Goal: Task Accomplishment & Management: Manage account settings

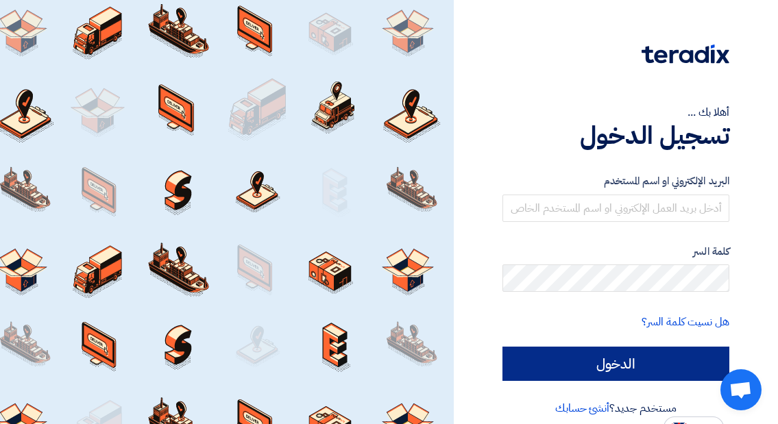
type input "international.engineering17@gmail.com"
click at [620, 369] on input "الدخول" at bounding box center [615, 364] width 227 height 34
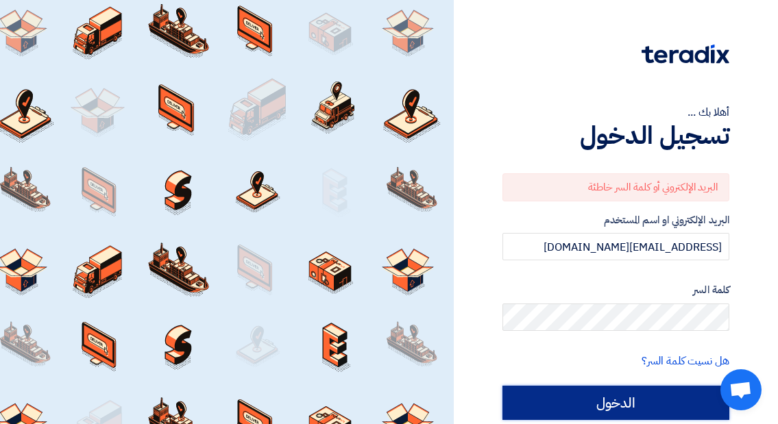
click at [619, 394] on input "الدخول" at bounding box center [615, 403] width 227 height 34
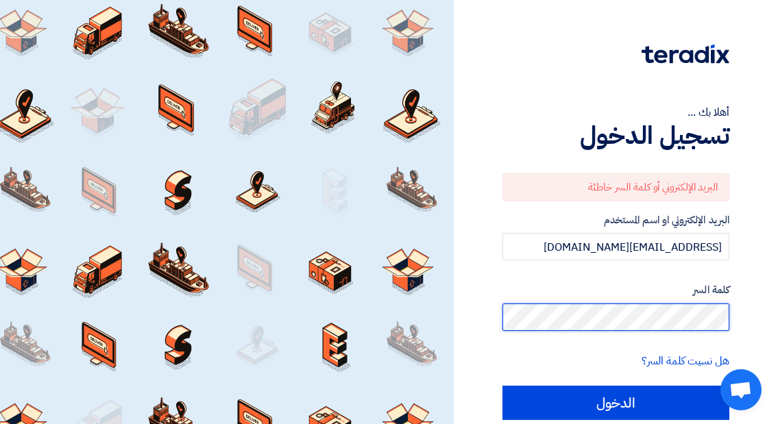
click at [742, 315] on div "أهلا بك ... تسجيل الدخول البريد الإلكتروني أو كلمة السر خاطئة البريد الإلكتروني…" at bounding box center [616, 239] width 304 height 478
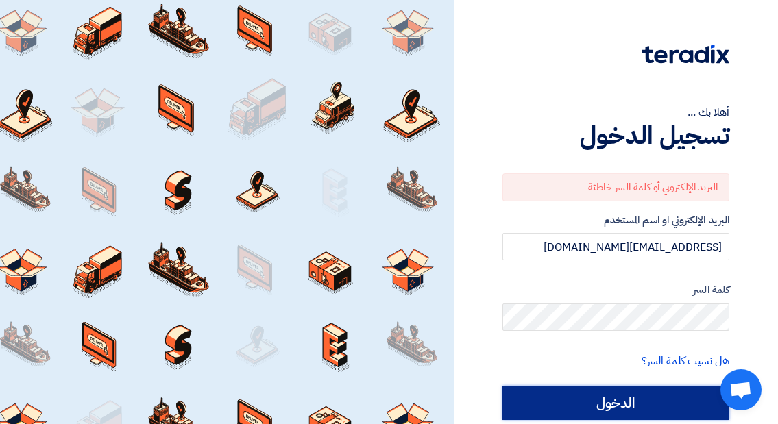
click at [637, 402] on input "الدخول" at bounding box center [615, 403] width 227 height 34
click at [638, 401] on input "الدخول" at bounding box center [615, 403] width 227 height 34
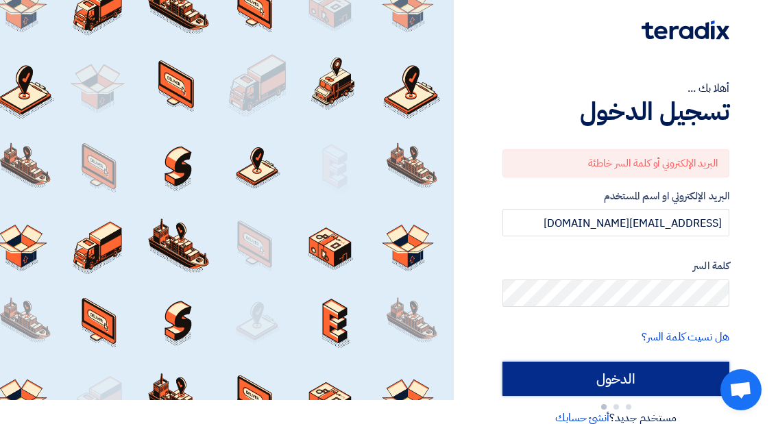
scroll to position [48, 0]
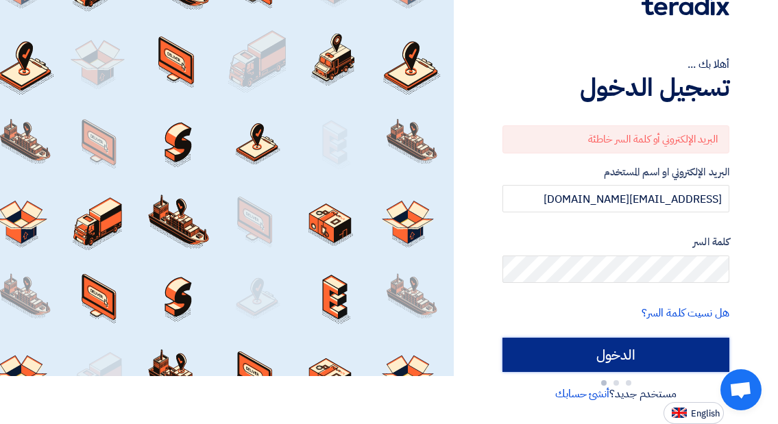
click at [598, 352] on input "الدخول" at bounding box center [615, 355] width 227 height 34
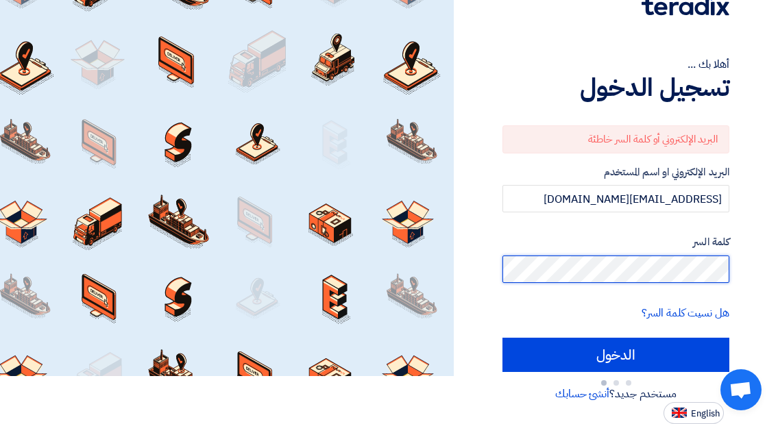
click at [752, 269] on div "أهلا بك ... تسجيل الدخول البريد الإلكتروني أو كلمة السر خاطئة البريد الإلكتروني…" at bounding box center [616, 188] width 304 height 472
click at [502, 338] on input "الدخول" at bounding box center [615, 355] width 227 height 34
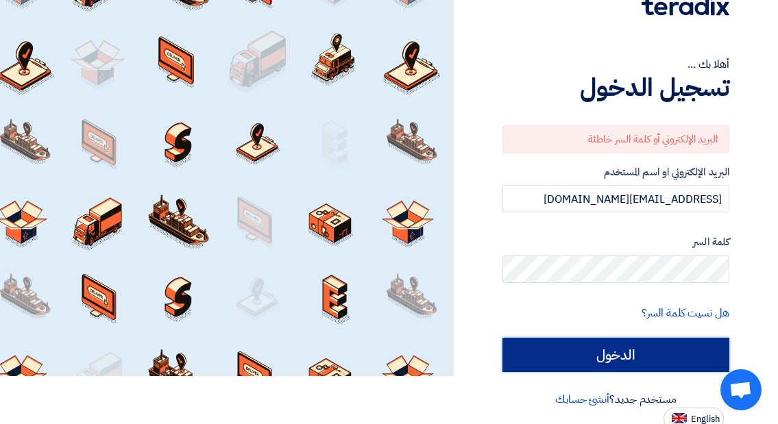
click at [677, 354] on input "الدخول" at bounding box center [615, 355] width 227 height 34
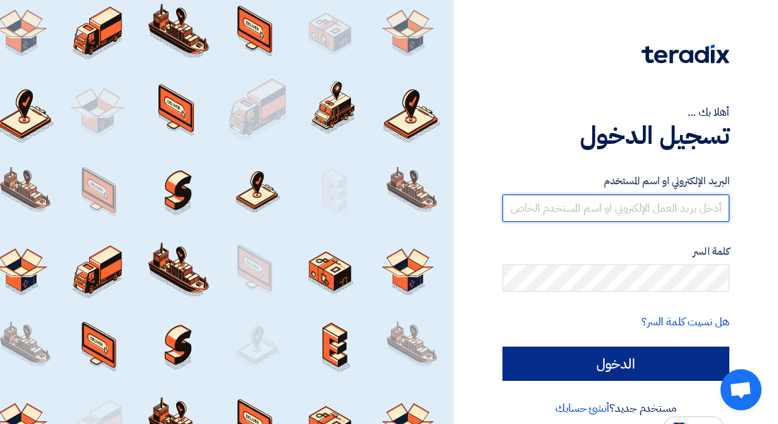
type input "[EMAIL_ADDRESS][DOMAIN_NAME]"
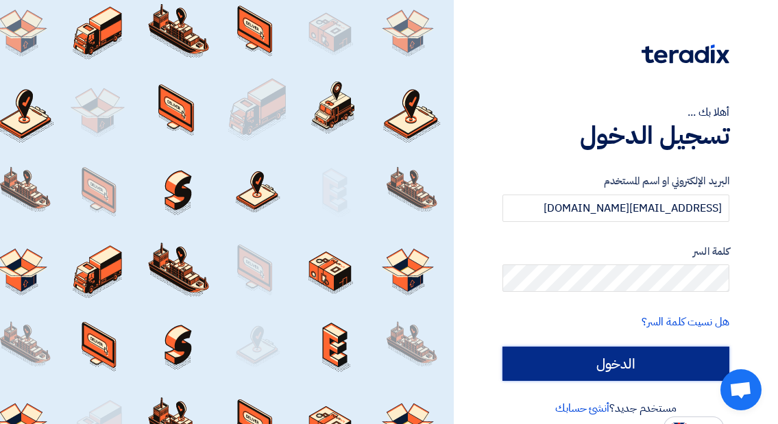
click at [683, 364] on input "الدخول" at bounding box center [615, 364] width 227 height 34
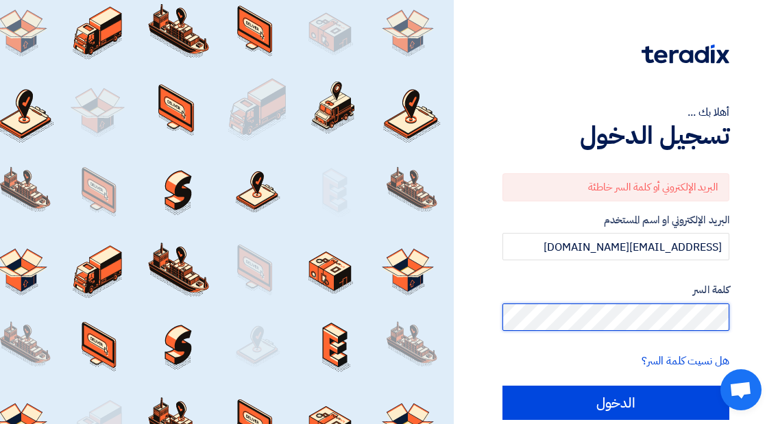
click at [743, 310] on div "أهلا بك ... تسجيل الدخول البريد الإلكتروني أو كلمة السر خاطئة البريد الإلكتروني…" at bounding box center [616, 239] width 304 height 478
click at [502, 386] on input "الدخول" at bounding box center [615, 403] width 227 height 34
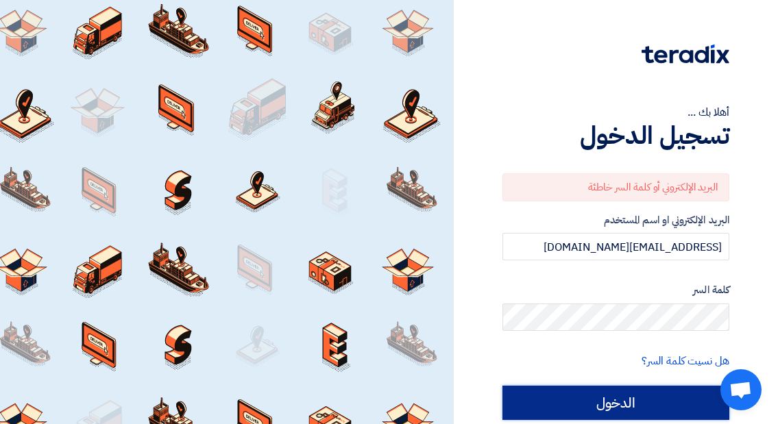
click at [646, 400] on input "الدخول" at bounding box center [615, 403] width 227 height 34
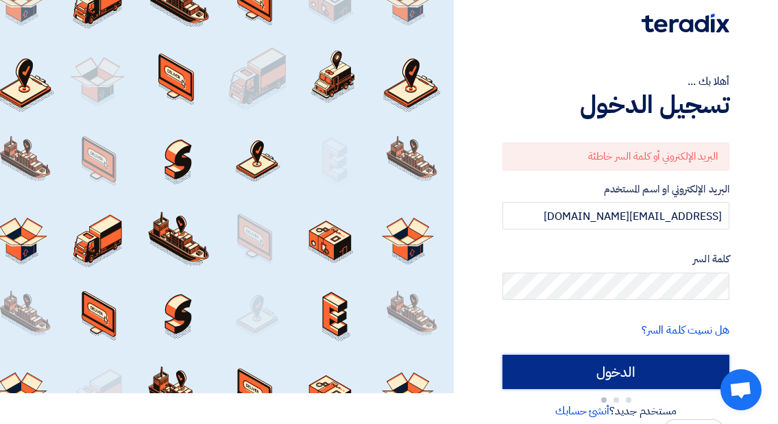
scroll to position [48, 0]
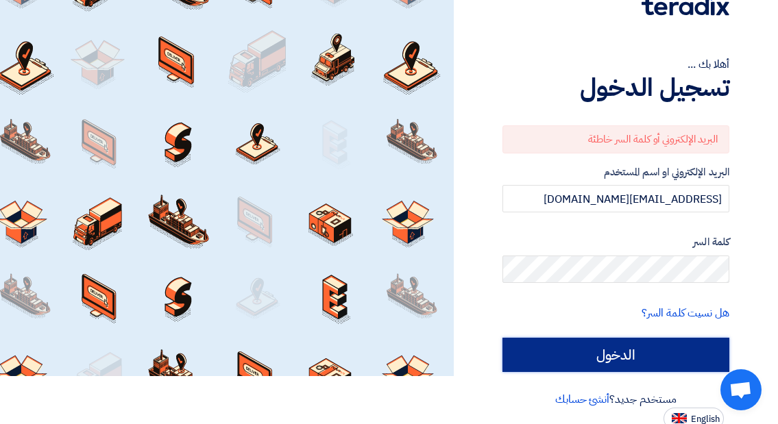
click at [644, 352] on input "الدخول" at bounding box center [615, 355] width 227 height 34
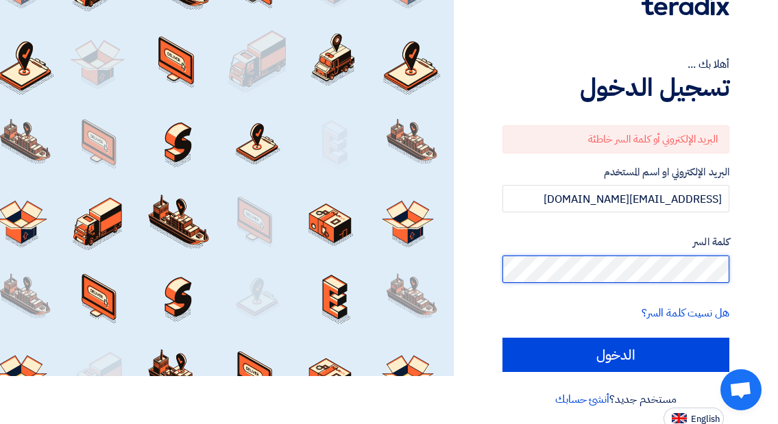
click at [744, 268] on div "أهلا بك ... تسجيل الدخول البريد الإلكتروني أو كلمة السر خاطئة البريد الإلكتروني…" at bounding box center [616, 191] width 304 height 478
click at [502, 338] on input "الدخول" at bounding box center [615, 355] width 227 height 34
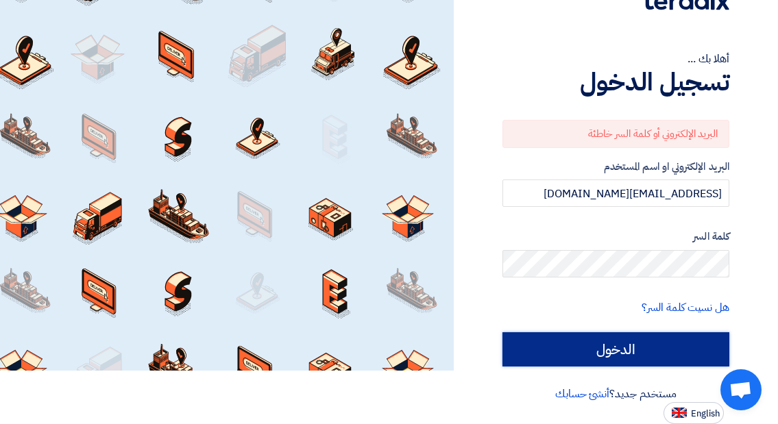
click at [672, 345] on input "الدخول" at bounding box center [615, 349] width 227 height 34
